Goal: Task Accomplishment & Management: Use online tool/utility

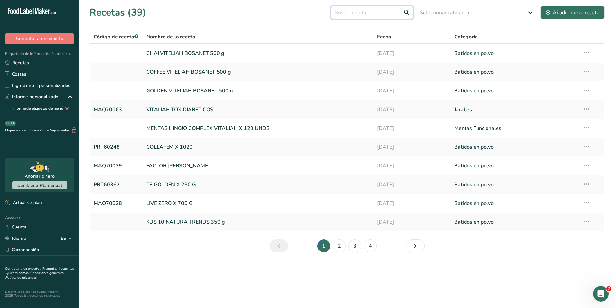
click at [402, 15] on input "text" at bounding box center [372, 12] width 83 height 13
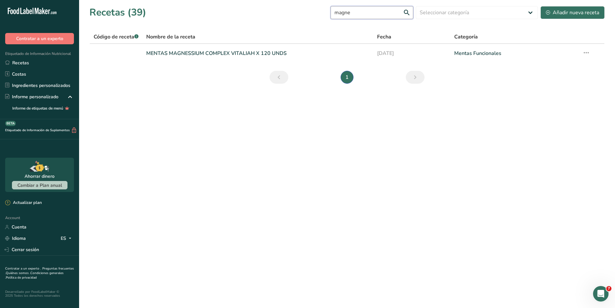
drag, startPoint x: 376, startPoint y: 13, endPoint x: 338, endPoint y: 13, distance: 38.7
click at [338, 13] on div "Recetas (39) magne Seleccionar categoría Todos Productos de panadería Batidos e…" at bounding box center [346, 12] width 515 height 15
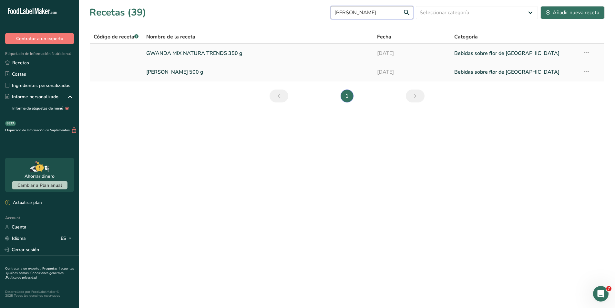
type input "[PERSON_NAME]"
click at [108, 53] on link at bounding box center [116, 53] width 45 height 14
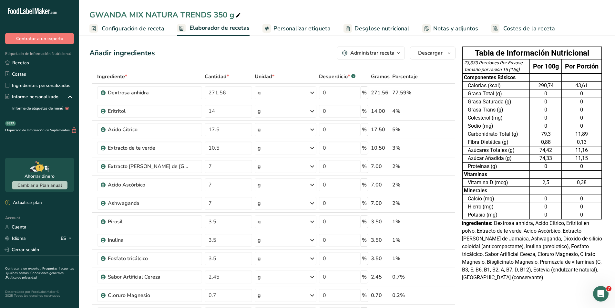
click at [402, 52] on span "button" at bounding box center [398, 53] width 8 height 8
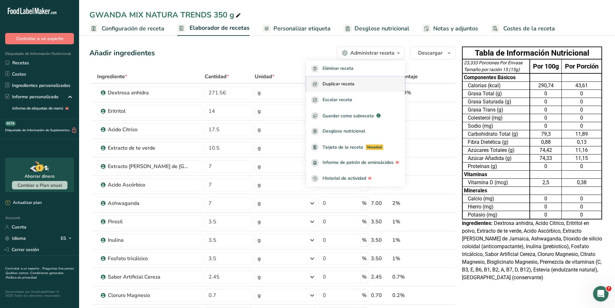
click at [368, 82] on div "Duplicar receta" at bounding box center [355, 83] width 88 height 7
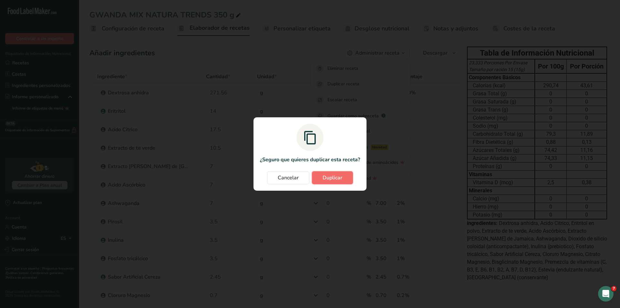
click at [333, 175] on span "Duplicar" at bounding box center [332, 178] width 20 height 8
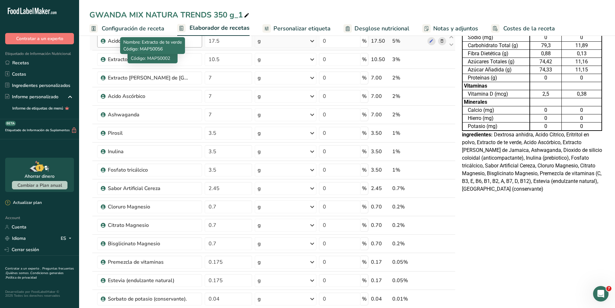
scroll to position [129, 0]
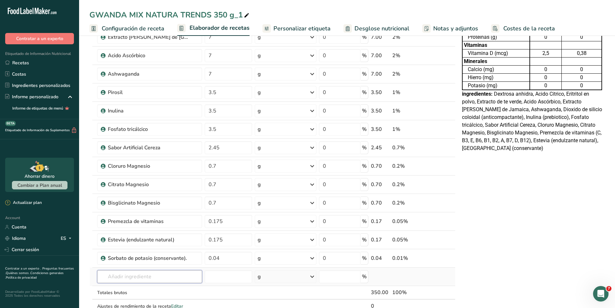
click at [149, 278] on input "text" at bounding box center [149, 276] width 105 height 13
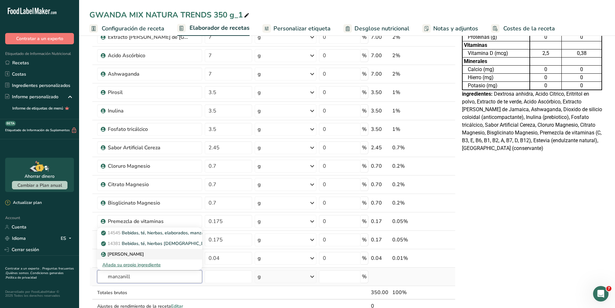
type input "manzanill"
click at [140, 256] on p "[PERSON_NAME]" at bounding box center [123, 253] width 42 height 7
type input "Chamomile Flower"
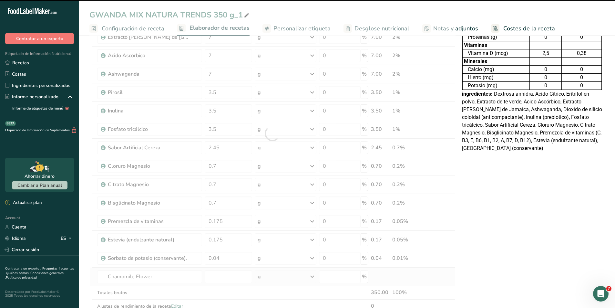
type input "0"
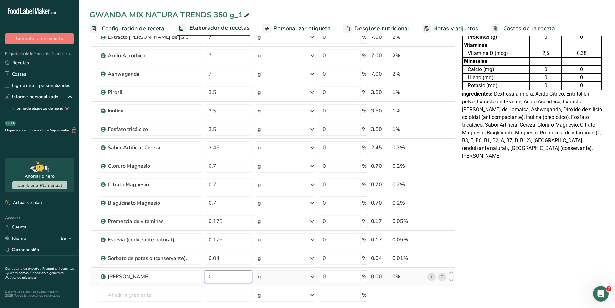
drag, startPoint x: 222, startPoint y: 279, endPoint x: 205, endPoint y: 277, distance: 17.3
click at [205, 277] on input "0" at bounding box center [228, 276] width 47 height 13
type input "7"
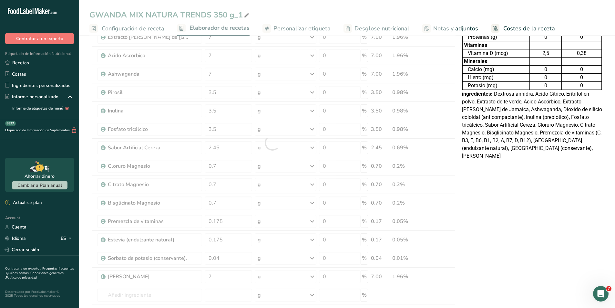
click at [500, 224] on div "Tabla de Información Nutricional 23,333 Porciones Por Envase Tamaño por ración …" at bounding box center [531, 236] width 145 height 643
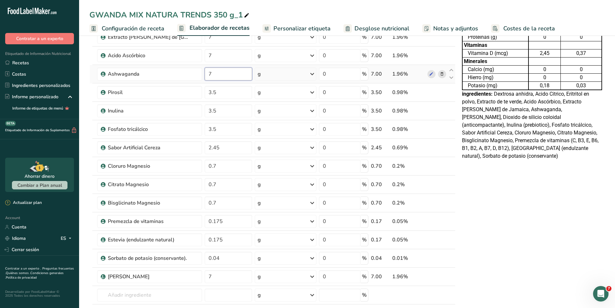
drag, startPoint x: 223, startPoint y: 76, endPoint x: 203, endPoint y: 76, distance: 19.4
click at [203, 76] on td "7" at bounding box center [228, 74] width 50 height 18
type input "12"
click at [582, 202] on div "Tabla de Información Nutricional 23,8 Porciones Por Envase Tamaño por ración 15…" at bounding box center [531, 236] width 145 height 643
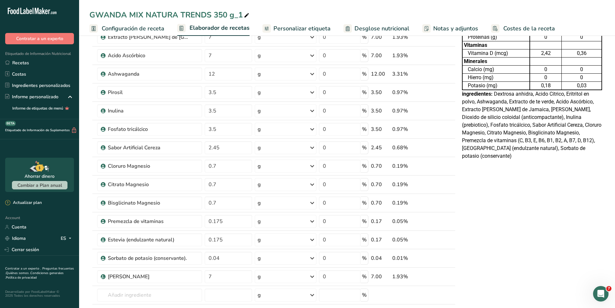
click at [247, 15] on icon at bounding box center [247, 15] width 6 height 9
click at [90, 15] on input "GWANDA MIX NATURA TRENDS 350 g" at bounding box center [346, 15] width 515 height 12
type input "[PERSON_NAME] MIX g"
click at [548, 228] on div "Tabla de Información Nutricional 24,133 Porciones Por Envase Tamaño por ración …" at bounding box center [531, 236] width 145 height 643
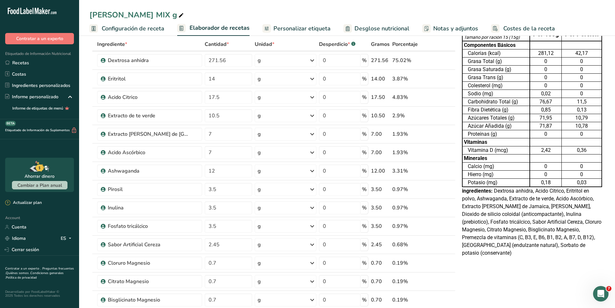
scroll to position [0, 0]
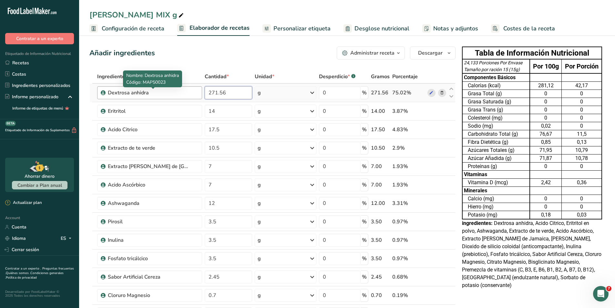
drag, startPoint x: 229, startPoint y: 94, endPoint x: 164, endPoint y: 90, distance: 65.0
click at [164, 90] on tr "Dextrosa anhidra 271.56 g Unidades de peso g kg mg Ver más Unidades de volumen …" at bounding box center [272, 93] width 365 height 18
type input "259"
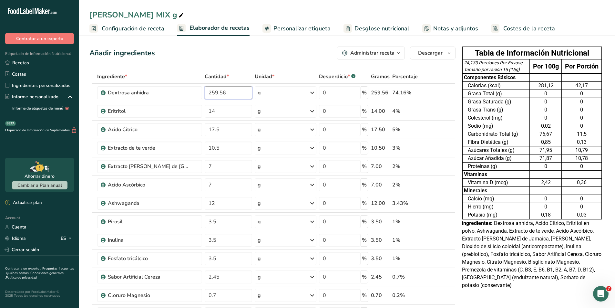
type input "259.56"
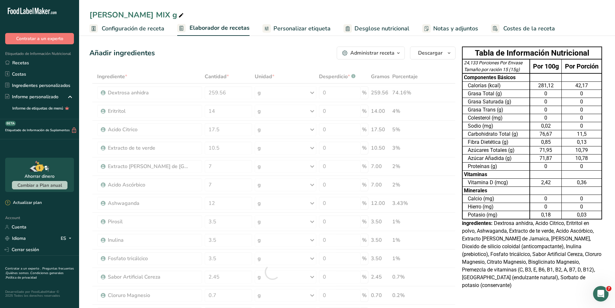
click at [219, 58] on div "Añadir ingredientes Administrar receta Eliminar receta Duplicar receta Escalar …" at bounding box center [272, 52] width 366 height 13
